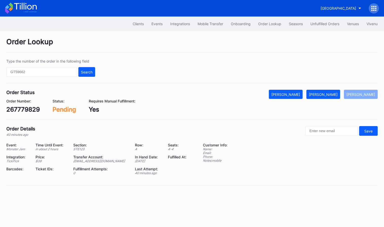
click at [26, 110] on div "267779829" at bounding box center [23, 109] width 34 height 7
copy div "267779829"
click at [335, 92] on div "Mark Fulfilled" at bounding box center [323, 94] width 29 height 4
click at [24, 109] on div "620351574" at bounding box center [22, 109] width 33 height 7
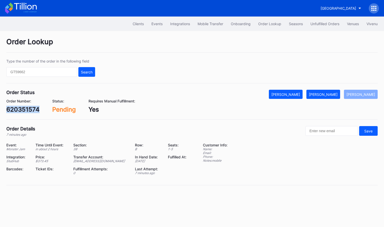
click at [24, 109] on div "620351574" at bounding box center [22, 109] width 33 height 7
copy div "620351574"
click at [335, 98] on button "[PERSON_NAME]" at bounding box center [324, 94] width 34 height 9
click at [31, 110] on div "620352104" at bounding box center [23, 109] width 34 height 7
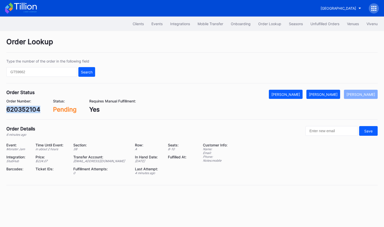
copy div "620352104"
click at [330, 95] on div "[PERSON_NAME]" at bounding box center [323, 94] width 29 height 4
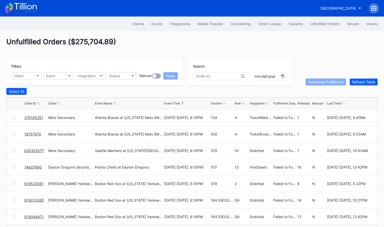
scroll to position [17, 0]
click at [267, 24] on div "Order Lookup" at bounding box center [269, 24] width 23 height 4
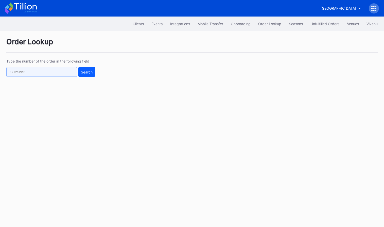
click at [53, 73] on input "text" at bounding box center [41, 72] width 71 height 10
paste input "981990063"
type input "981990063"
click at [87, 73] on div "Search" at bounding box center [87, 72] width 12 height 4
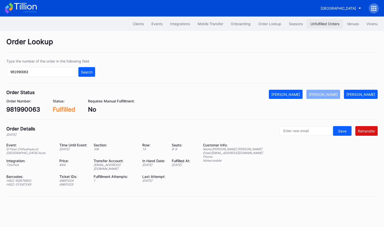
click at [321, 22] on div "Unfulfilled Orders" at bounding box center [325, 24] width 29 height 4
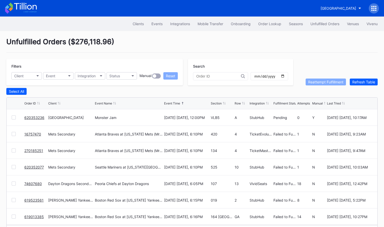
click at [34, 117] on link "620353236" at bounding box center [34, 117] width 20 height 4
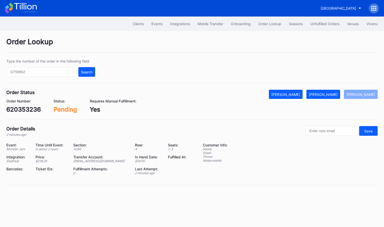
click at [34, 110] on div "620353236" at bounding box center [23, 109] width 35 height 7
copy div "620353236"
click at [332, 94] on div "[PERSON_NAME]" at bounding box center [323, 94] width 29 height 4
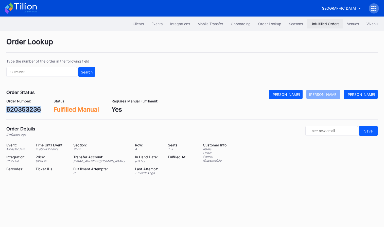
click at [322, 23] on div "Unfulfilled Orders" at bounding box center [325, 24] width 29 height 4
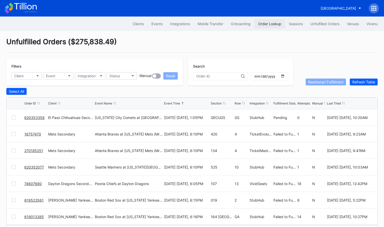
click at [263, 24] on div "Order Lookup" at bounding box center [269, 24] width 23 height 4
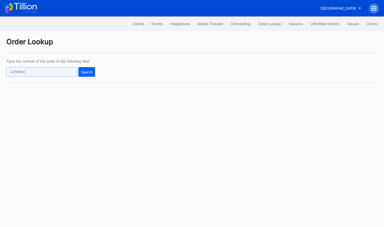
click at [64, 72] on input "text" at bounding box center [41, 72] width 71 height 10
paste input "620312508"
type input "620312508"
click at [86, 75] on button "Search" at bounding box center [86, 72] width 17 height 10
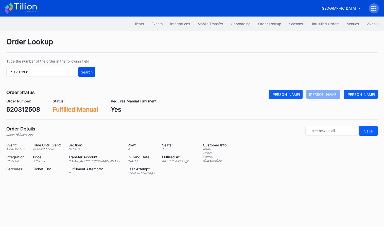
click at [88, 73] on div "Search" at bounding box center [87, 72] width 12 height 4
click at [23, 107] on div "620312508" at bounding box center [23, 109] width 34 height 7
click at [300, 96] on div "Mark Cancelled" at bounding box center [286, 94] width 29 height 4
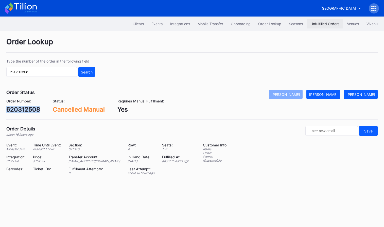
click at [323, 27] on button "Unfulfilled Orders" at bounding box center [325, 23] width 37 height 9
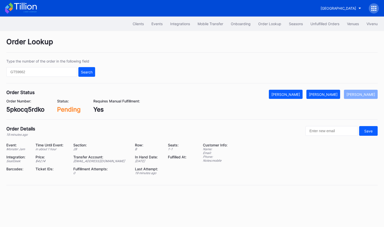
click at [35, 108] on div "5pkocq5rdko" at bounding box center [25, 109] width 38 height 7
copy div "5pkocq5rdko"
click at [337, 93] on div "[PERSON_NAME]" at bounding box center [323, 94] width 29 height 4
click at [24, 111] on div "620355264" at bounding box center [23, 109] width 35 height 7
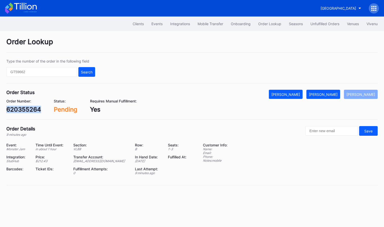
click at [24, 111] on div "620355264" at bounding box center [23, 109] width 35 height 7
copy div "620355264"
click at [329, 93] on div "[PERSON_NAME]" at bounding box center [323, 94] width 29 height 4
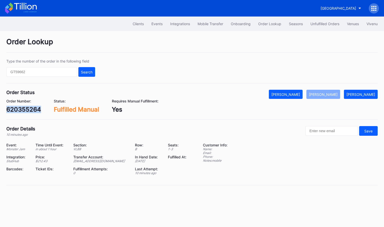
copy div "620355264"
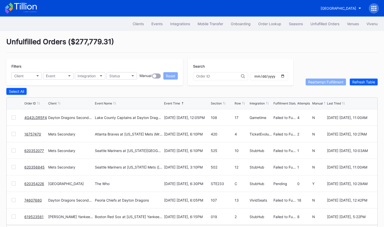
click at [38, 116] on link "4G42LDR5F4" at bounding box center [35, 117] width 23 height 4
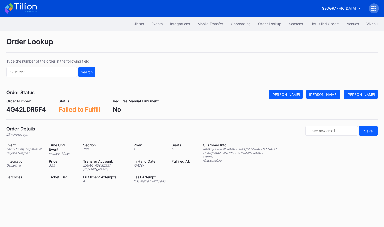
click at [38, 112] on div "4G42LDR5F4" at bounding box center [26, 109] width 40 height 7
copy div "4G42LDR5F4"
click at [332, 93] on div "[PERSON_NAME]" at bounding box center [323, 94] width 29 height 4
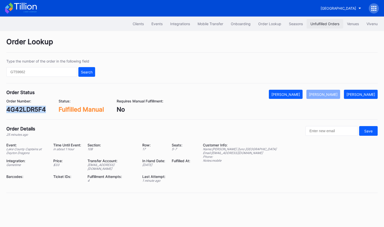
click at [318, 23] on div "Unfulfilled Orders" at bounding box center [325, 24] width 29 height 4
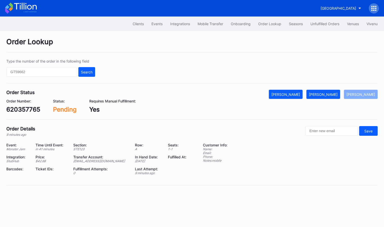
click at [29, 111] on div "620357765" at bounding box center [23, 109] width 34 height 7
copy div "620357765"
click at [335, 95] on div "Mark Fulfilled" at bounding box center [323, 94] width 29 height 4
click at [31, 108] on div "3215s8pv9y7" at bounding box center [26, 109] width 40 height 7
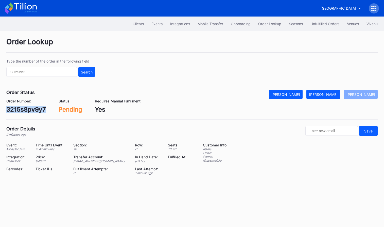
click at [31, 108] on div "3215s8pv9y7" at bounding box center [26, 109] width 40 height 7
copy div "3215s8pv9y7"
click at [338, 96] on div "[PERSON_NAME]" at bounding box center [323, 94] width 29 height 4
click at [25, 111] on div "620359530" at bounding box center [23, 109] width 35 height 7
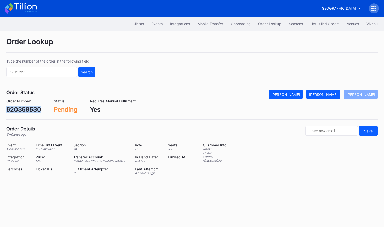
copy div "620359530"
click at [326, 95] on div "[PERSON_NAME]" at bounding box center [323, 94] width 29 height 4
click at [27, 108] on div "620359602" at bounding box center [23, 109] width 35 height 7
copy div "620359602"
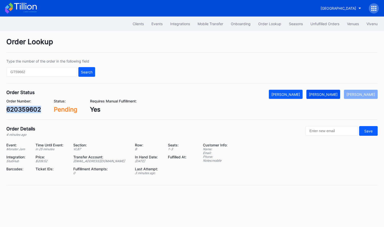
click at [334, 91] on button "[PERSON_NAME]" at bounding box center [324, 94] width 34 height 9
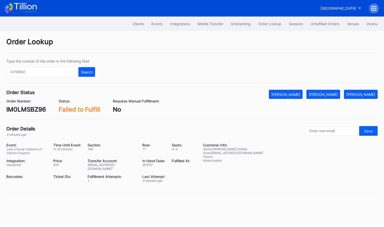
click at [26, 111] on div "IM0LMSBZ96" at bounding box center [26, 109] width 40 height 7
copy div "IM0LMSBZ96"
click at [326, 94] on div "[PERSON_NAME]" at bounding box center [323, 94] width 29 height 4
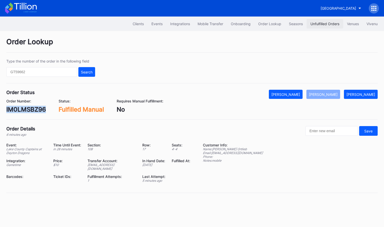
click at [321, 23] on div "Unfulfilled Orders" at bounding box center [325, 24] width 29 height 4
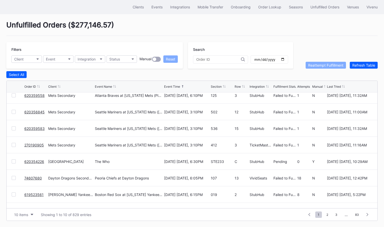
scroll to position [43, 0]
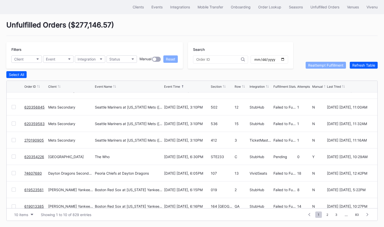
click at [32, 156] on link "620354226" at bounding box center [34, 156] width 20 height 4
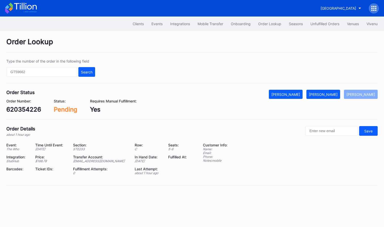
click at [25, 110] on div "620354226" at bounding box center [23, 109] width 35 height 7
copy div "620354226"
click at [332, 94] on div "Mark Fulfilled" at bounding box center [323, 94] width 29 height 4
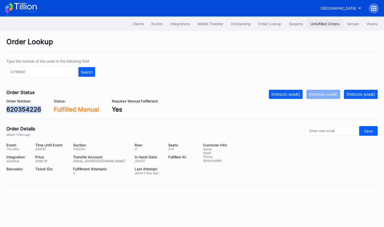
click at [327, 24] on div "Unfulfilled Orders" at bounding box center [325, 24] width 29 height 4
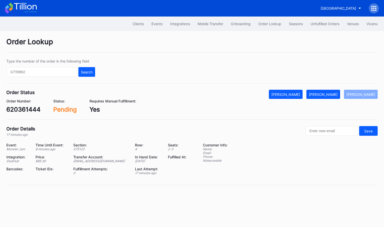
click at [24, 115] on div "Order Status Mark Cancelled Mark Fulfilled Mark Pending Order Number: 620361444…" at bounding box center [192, 105] width 372 height 30
click at [29, 111] on div "620361444" at bounding box center [23, 109] width 34 height 7
copy div "620361444"
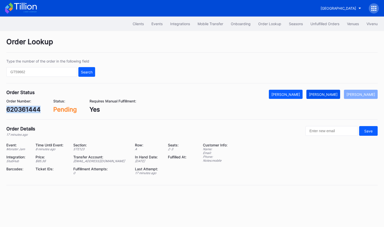
click at [337, 98] on button "Mark Fulfilled" at bounding box center [324, 94] width 34 height 9
click at [30, 109] on div "620362191" at bounding box center [22, 109] width 32 height 7
copy div "620362191"
click at [335, 93] on div "Mark Fulfilled" at bounding box center [323, 94] width 29 height 4
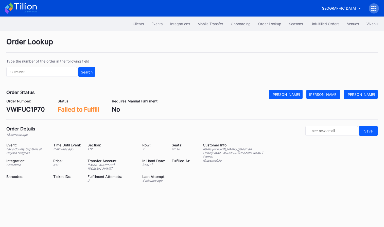
click at [31, 109] on div "VWIFUC1P70" at bounding box center [25, 109] width 39 height 7
copy div "VWIFUC1P70"
click at [330, 93] on div "[PERSON_NAME]" at bounding box center [323, 94] width 29 height 4
click at [19, 111] on div "1Y6HCNRIRE" at bounding box center [24, 109] width 37 height 7
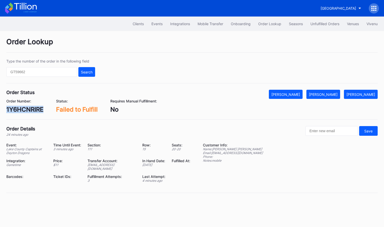
click at [19, 111] on div "1Y6HCNRIRE" at bounding box center [24, 109] width 37 height 7
copy div "1Y6HCNRIRE"
click at [331, 95] on div "[PERSON_NAME]" at bounding box center [323, 94] width 29 height 4
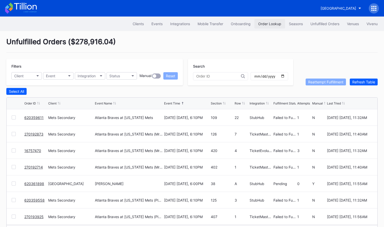
click at [269, 24] on div "Order Lookup" at bounding box center [269, 24] width 23 height 4
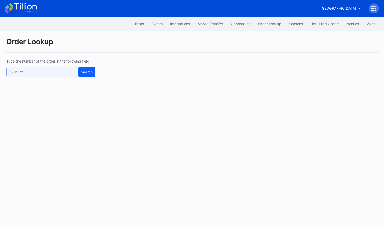
click at [65, 74] on input "text" at bounding box center [41, 72] width 71 height 10
paste input "50464476"
type input "50464476"
click at [85, 73] on div "Search" at bounding box center [87, 72] width 12 height 4
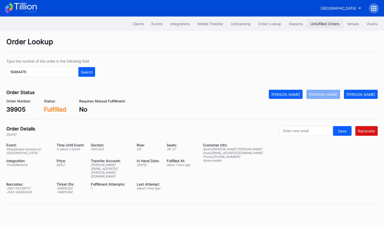
click at [325, 25] on div "Unfulfilled Orders" at bounding box center [325, 24] width 29 height 4
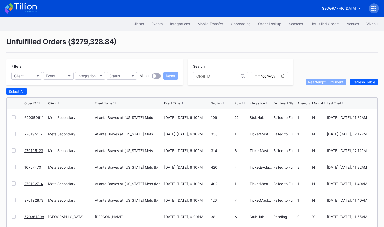
click at [13, 117] on div at bounding box center [14, 117] width 4 height 4
click at [14, 166] on div at bounding box center [14, 167] width 4 height 4
click at [14, 184] on div at bounding box center [14, 183] width 4 height 4
click at [14, 200] on div at bounding box center [14, 200] width 4 height 4
click at [315, 83] on div "Reattempt Fulfillment" at bounding box center [325, 82] width 35 height 4
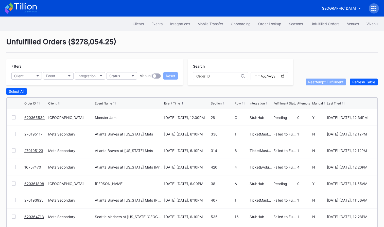
click at [32, 116] on link "620365539" at bounding box center [34, 117] width 20 height 4
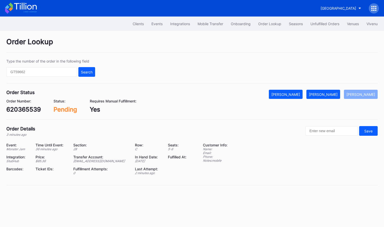
click at [24, 109] on div "620365539" at bounding box center [23, 109] width 35 height 7
copy div "620365539"
click at [330, 96] on div "Mark Fulfilled" at bounding box center [323, 94] width 29 height 4
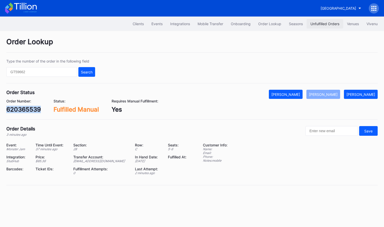
click at [319, 21] on button "Unfulfilled Orders" at bounding box center [325, 23] width 37 height 9
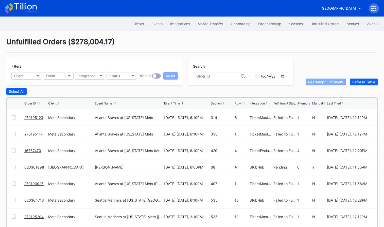
click at [34, 166] on link "620361898" at bounding box center [34, 167] width 20 height 4
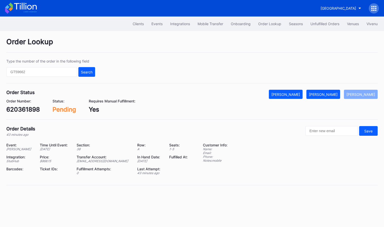
click at [27, 108] on div "620361898" at bounding box center [23, 109] width 34 height 7
copy div "620361898"
click at [331, 92] on div "Mark Fulfilled" at bounding box center [323, 94] width 29 height 4
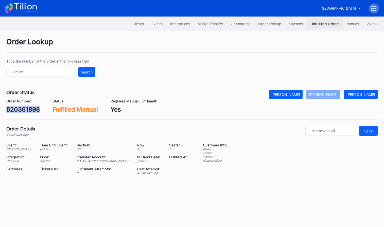
click at [324, 24] on div "Unfulfilled Orders" at bounding box center [325, 24] width 29 height 4
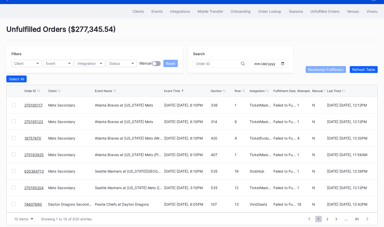
scroll to position [17, 0]
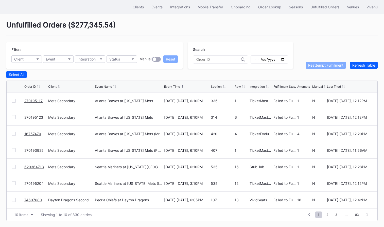
click at [12, 100] on div at bounding box center [14, 100] width 4 height 4
click at [14, 116] on div at bounding box center [14, 117] width 4 height 4
click at [14, 133] on div at bounding box center [14, 133] width 4 height 4
click at [11, 148] on div "270193925 Mets Secondary Atlanta Braves at [US_STATE] Mets (Player Replica Jers…" at bounding box center [192, 150] width 371 height 17
click at [13, 147] on div "270193925 Mets Secondary Atlanta Braves at New York Mets (Player Replica Jersey…" at bounding box center [192, 150] width 371 height 17
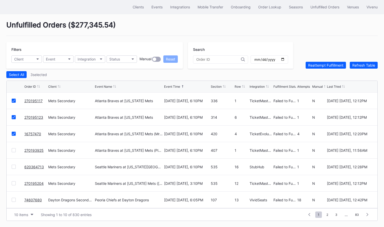
click at [13, 149] on div at bounding box center [14, 150] width 4 height 4
click at [14, 165] on div at bounding box center [14, 166] width 4 height 4
click at [14, 183] on div at bounding box center [14, 183] width 4 height 4
click at [324, 64] on div "Reattempt Fulfillment" at bounding box center [325, 65] width 35 height 4
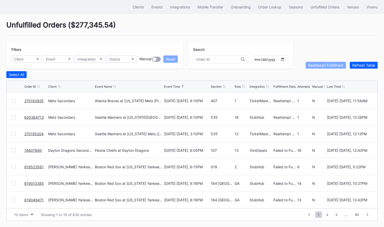
scroll to position [0, 0]
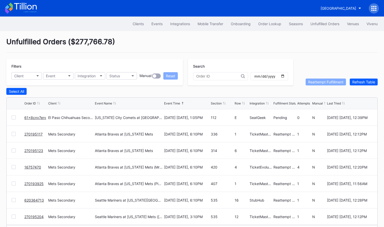
click at [136, 38] on div "Unfulfilled Orders ( $277,766.78 )" at bounding box center [192, 44] width 372 height 15
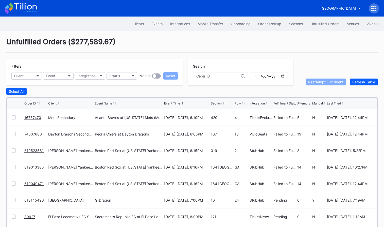
click at [244, 49] on div "Unfulfilled Orders ( $277,589.67 )" at bounding box center [192, 44] width 372 height 15
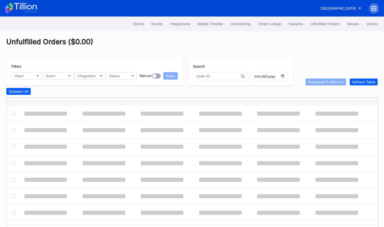
click at [126, 43] on div "Unfulfilled Orders ( $0.00 )" at bounding box center [192, 44] width 372 height 15
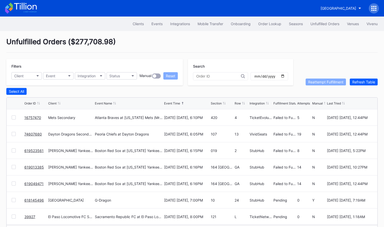
click at [177, 41] on div "Unfulfilled Orders ( $277,708.98 )" at bounding box center [192, 44] width 372 height 15
click at [239, 40] on div "Unfulfilled Orders ( $277,708.98 )" at bounding box center [192, 44] width 372 height 15
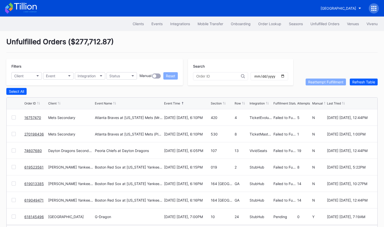
click at [32, 117] on link "16757470" at bounding box center [32, 117] width 17 height 4
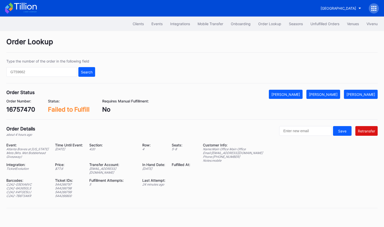
click at [29, 110] on div "16757470" at bounding box center [20, 109] width 29 height 7
copy div "16757470"
click at [113, 169] on div "ed-8158668@eventdynamic.com" at bounding box center [112, 171] width 47 height 8
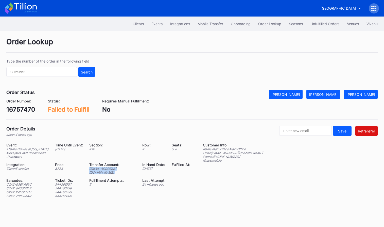
click at [113, 169] on div "ed-8158668@eventdynamic.com" at bounding box center [112, 171] width 47 height 8
copy div "ed-8158668@eventdynamic.com"
click at [21, 109] on div "16757470" at bounding box center [20, 109] width 29 height 7
copy div "16757470"
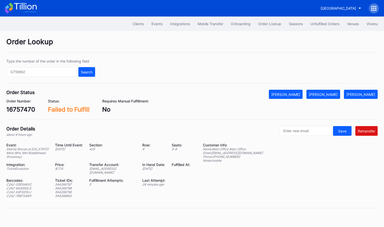
click at [24, 182] on div "C2A2-G5EXA6VC" at bounding box center [27, 184] width 42 height 4
copy div "C2A2-G5EXA6VC"
click at [23, 186] on div "C2A2-6A365GLS" at bounding box center [27, 188] width 42 height 4
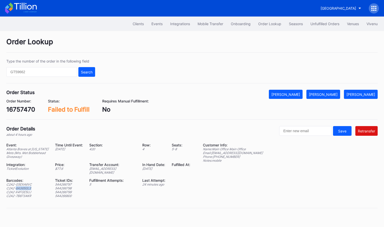
click at [23, 186] on div "C2A2-6A365GLS" at bounding box center [27, 188] width 42 height 4
click at [26, 190] on div "C2A2-X4FGE5UJ" at bounding box center [27, 192] width 42 height 4
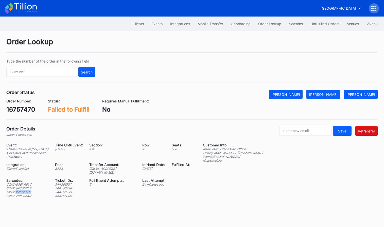
click at [26, 190] on div "C2A2-X4FGE5UJ" at bounding box center [27, 192] width 42 height 4
click at [26, 194] on div "C2A2-7B873AKR" at bounding box center [27, 196] width 42 height 4
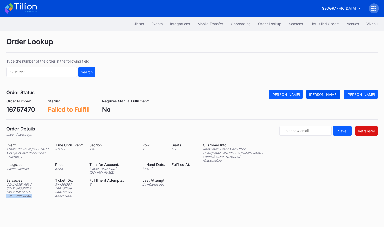
click at [336, 94] on div "Mark Fulfilled" at bounding box center [323, 94] width 29 height 4
click at [315, 22] on div "Unfulfilled Orders" at bounding box center [325, 24] width 29 height 4
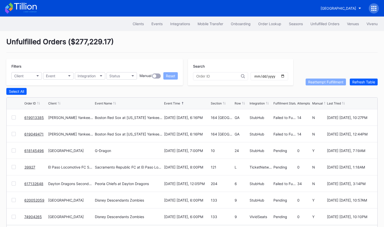
scroll to position [17, 0]
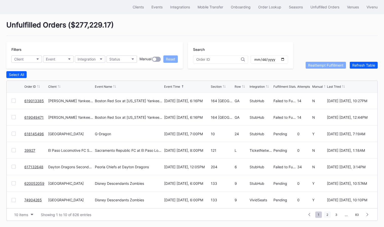
click at [327, 215] on span "2" at bounding box center [327, 214] width 7 height 6
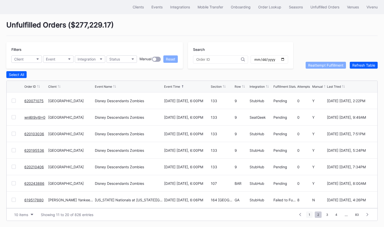
click at [309, 214] on span "1" at bounding box center [309, 214] width 7 height 6
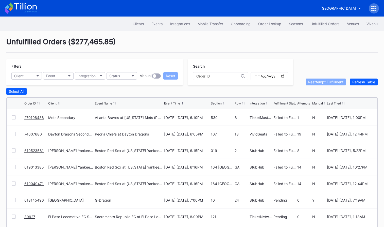
click at [220, 43] on div "Unfulfilled Orders ( $277,465.85 )" at bounding box center [192, 44] width 372 height 15
click at [263, 43] on div "Unfulfilled Orders ( $277,465.85 )" at bounding box center [192, 44] width 372 height 15
click at [248, 37] on div "Unfulfilled Orders ( $277,465.85 )" at bounding box center [192, 44] width 372 height 15
click at [239, 41] on div "Unfulfilled Orders ( $277,465.85 )" at bounding box center [192, 44] width 372 height 15
click at [239, 39] on div "Unfulfilled Orders ( $277,465.85 )" at bounding box center [192, 44] width 372 height 15
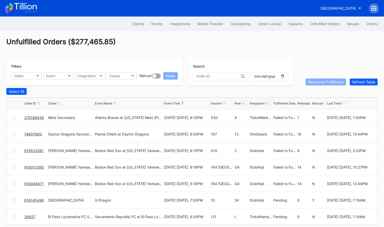
click at [239, 40] on div "Unfulfilled Orders ( $277,465.85 )" at bounding box center [192, 44] width 372 height 15
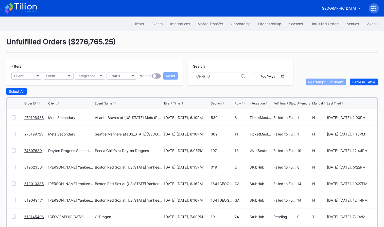
click at [14, 116] on div at bounding box center [14, 117] width 4 height 4
click at [13, 133] on div at bounding box center [14, 134] width 4 height 4
click at [323, 83] on div "Reattempt Fulfillment" at bounding box center [325, 82] width 35 height 4
click at [305, 64] on div "Filters Client Event Integration Status Manual Reset Search Reattempt Fulfillme…" at bounding box center [192, 72] width 372 height 26
click at [210, 40] on div "Unfulfilled Orders ( $276,765.25 )" at bounding box center [192, 44] width 372 height 15
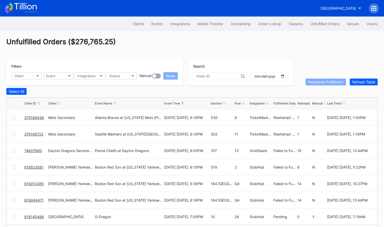
click at [29, 150] on link "74607680" at bounding box center [33, 150] width 18 height 4
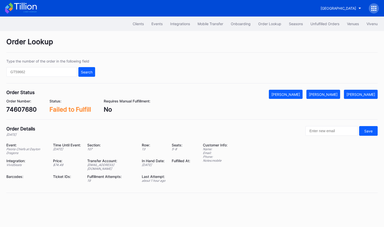
click at [18, 108] on div "74607680" at bounding box center [21, 109] width 30 height 7
copy div "74607680"
click at [336, 93] on div "[PERSON_NAME]" at bounding box center [323, 94] width 29 height 4
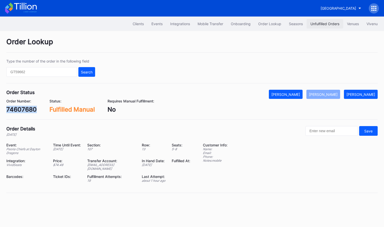
click at [317, 23] on div "Unfulfilled Orders" at bounding box center [325, 24] width 29 height 4
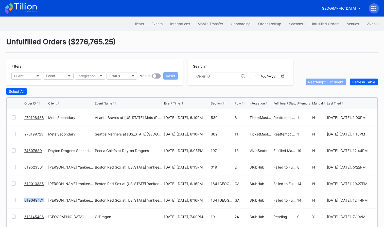
click at [32, 166] on link "619523561" at bounding box center [33, 167] width 19 height 4
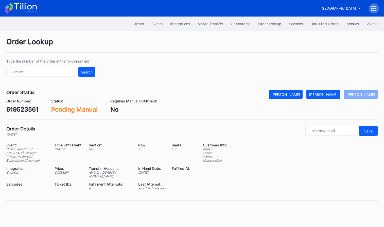
click at [22, 110] on div "619523561" at bounding box center [22, 109] width 32 height 7
copy div "619523561"
click at [53, 71] on input "text" at bounding box center [41, 72] width 71 height 10
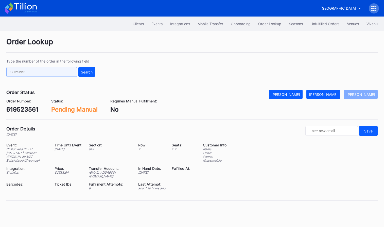
paste input "50471661"
type input "50471661"
click at [88, 70] on div "Search" at bounding box center [87, 72] width 12 height 4
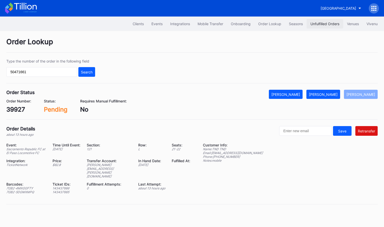
click at [320, 24] on div "Unfulfilled Orders" at bounding box center [325, 24] width 29 height 4
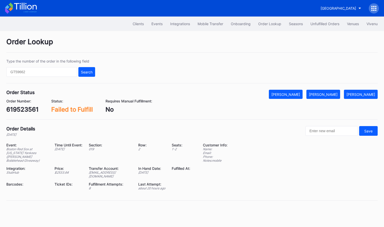
click at [25, 108] on div "619523561" at bounding box center [22, 109] width 32 height 7
copy div "619523561"
click at [330, 95] on div "[PERSON_NAME]" at bounding box center [323, 94] width 29 height 4
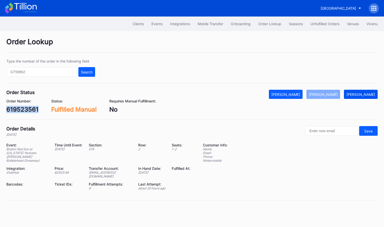
click at [363, 92] on div "[PERSON_NAME]" at bounding box center [361, 94] width 29 height 4
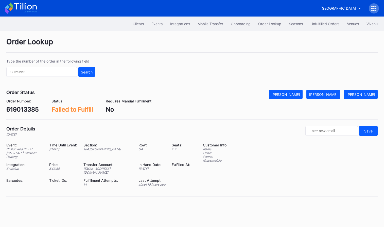
click at [26, 109] on div "619013385" at bounding box center [22, 109] width 32 height 7
copy div "619013385"
click at [334, 93] on div "[PERSON_NAME]" at bounding box center [323, 94] width 29 height 4
click at [29, 106] on div "619049471" at bounding box center [22, 109] width 33 height 7
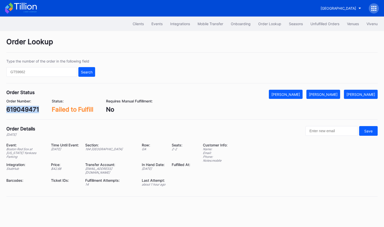
click at [29, 106] on div "619049471" at bounding box center [22, 109] width 33 height 7
copy div "619049471"
click at [334, 90] on button "[PERSON_NAME]" at bounding box center [324, 94] width 34 height 9
